Goal: Check status: Check status

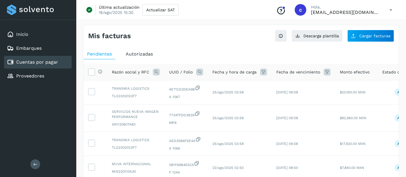
click at [140, 55] on span "Autorizadas" at bounding box center [139, 53] width 27 height 5
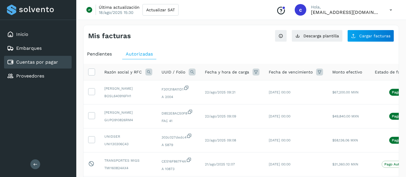
click at [193, 70] on icon at bounding box center [192, 71] width 7 height 7
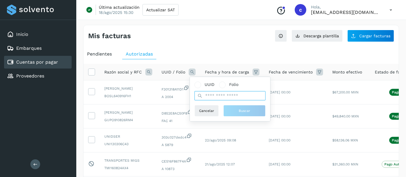
click at [208, 91] on input "text" at bounding box center [229, 95] width 71 height 9
paste input "**********"
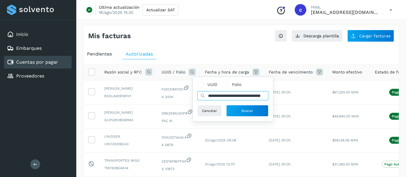
scroll to position [0, 29]
type input "**********"
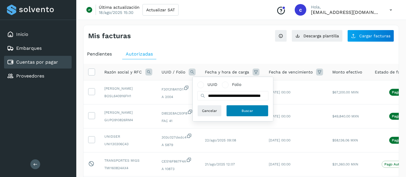
click at [231, 107] on button "Buscar" at bounding box center [247, 111] width 42 height 12
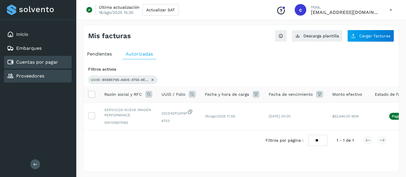
click at [33, 75] on link "Proveedores" at bounding box center [30, 75] width 28 height 5
click at [36, 64] on link "Cuentas por pagar" at bounding box center [37, 61] width 42 height 5
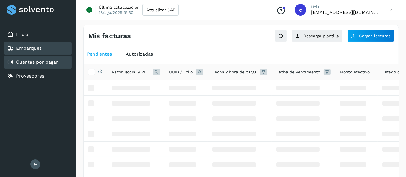
click at [37, 46] on link "Embarques" at bounding box center [28, 47] width 25 height 5
click at [32, 65] on div "Cuentas por pagar" at bounding box center [38, 62] width 68 height 13
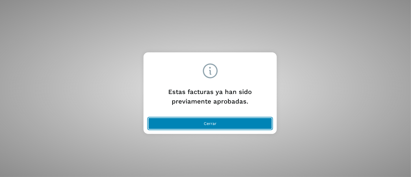
click at [181, 122] on button "Cerrar" at bounding box center [210, 124] width 124 height 12
